Goal: Find specific page/section

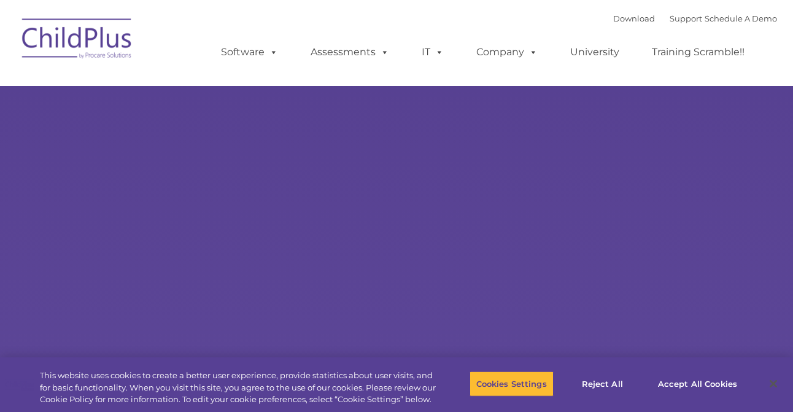
select select "MEDIUM"
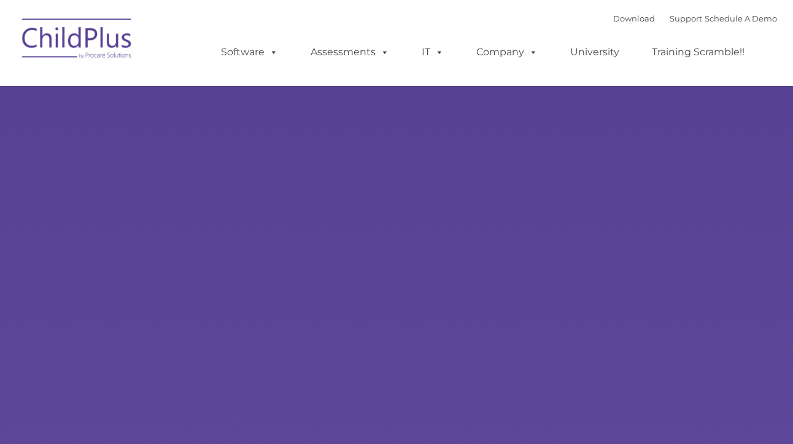
type input ""
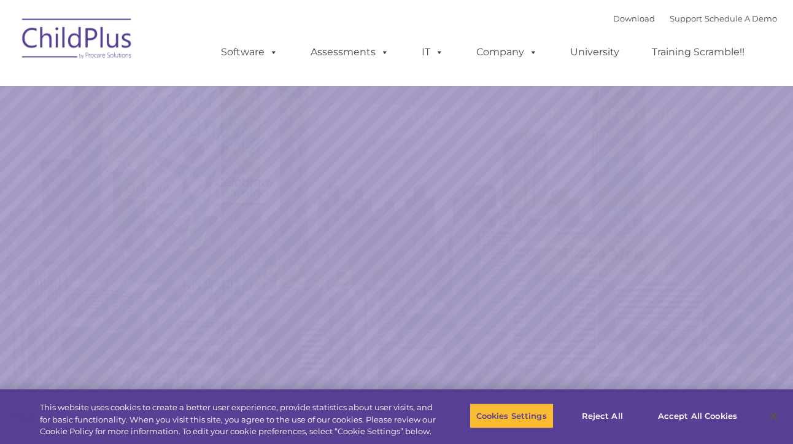
select select "MEDIUM"
